Goal: Information Seeking & Learning: Find specific fact

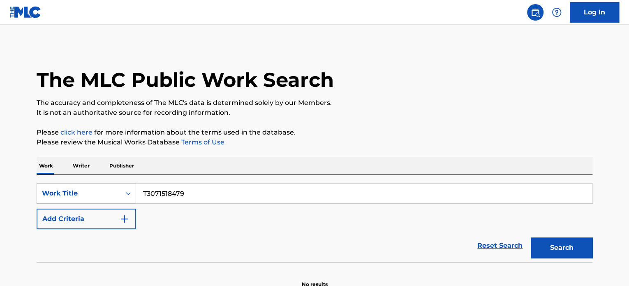
type input "T3071518479"
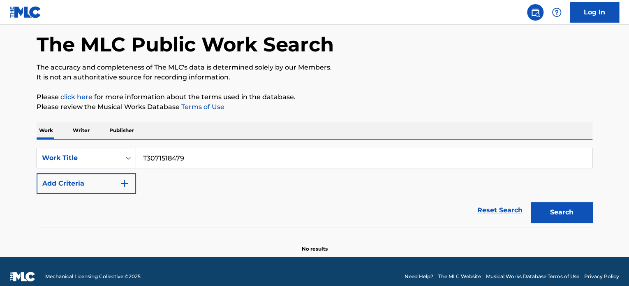
click at [120, 168] on div "Work Title" at bounding box center [86, 158] width 99 height 21
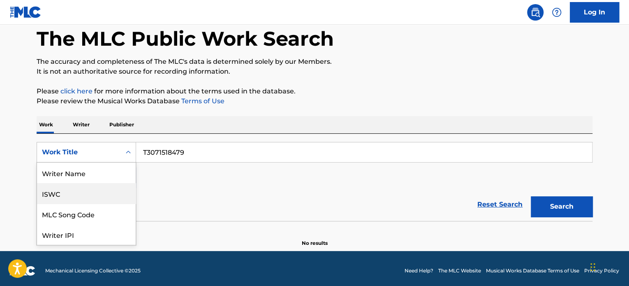
click at [76, 192] on div "ISWC" at bounding box center [86, 193] width 99 height 21
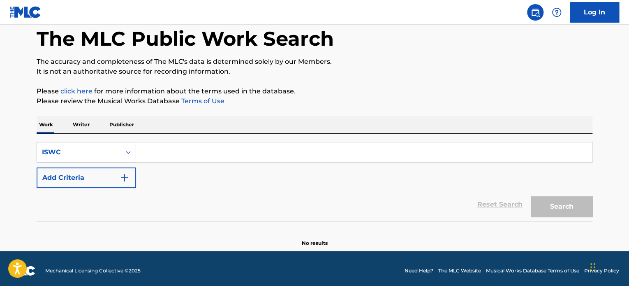
click at [205, 150] on input "Search Form" at bounding box center [364, 152] width 456 height 20
paste input "T3071518479"
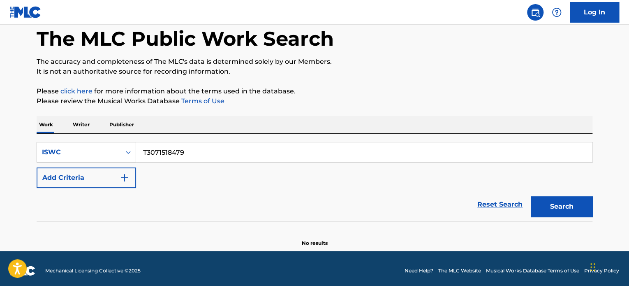
type input "T3071518479"
click at [530, 196] on button "Search" at bounding box center [561, 206] width 62 height 21
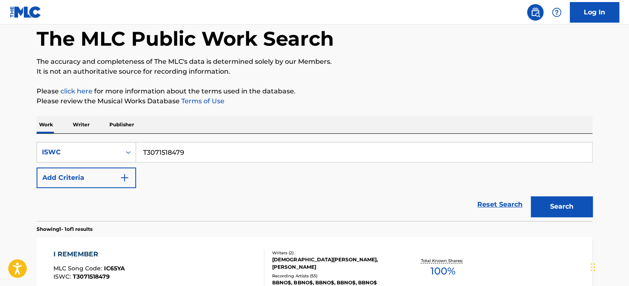
scroll to position [136, 0]
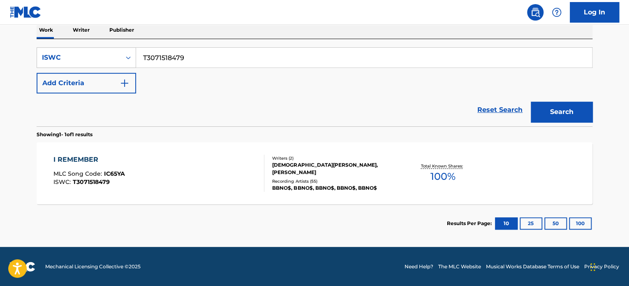
click at [199, 181] on div "I REMEMBER MLC Song Code : IC65YA ISWC : T3071518479" at bounding box center [158, 172] width 211 height 37
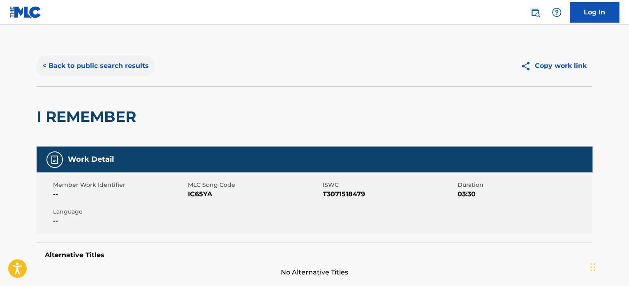
click at [105, 69] on button "< Back to public search results" at bounding box center [96, 65] width 118 height 21
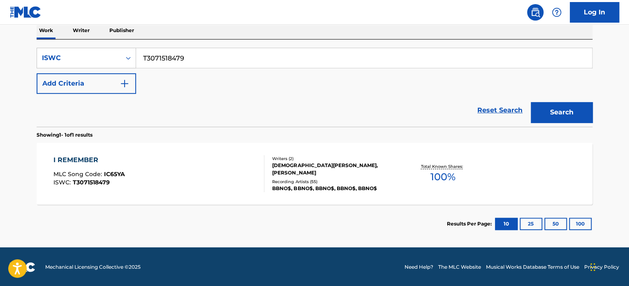
scroll to position [136, 0]
